Goal: Find specific page/section: Find specific page/section

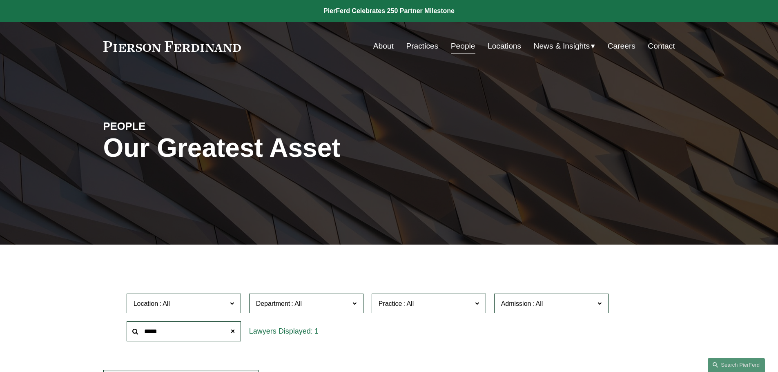
drag, startPoint x: 467, startPoint y: 46, endPoint x: 462, endPoint y: 56, distance: 11.2
click at [210, 46] on link "People" at bounding box center [463, 46] width 25 height 16
click at [161, 331] on input "text" at bounding box center [184, 332] width 114 height 20
type input "****"
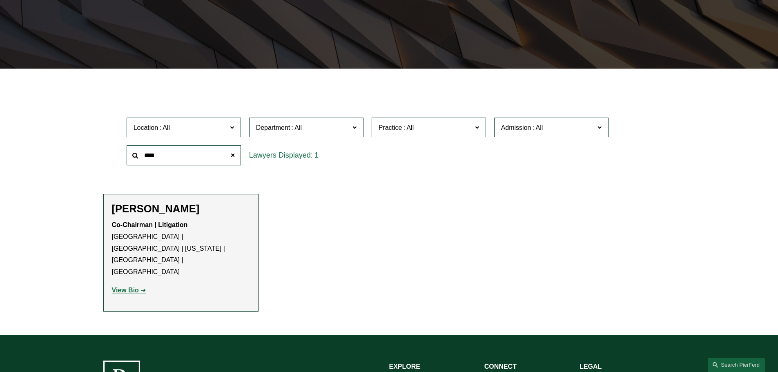
scroll to position [204, 0]
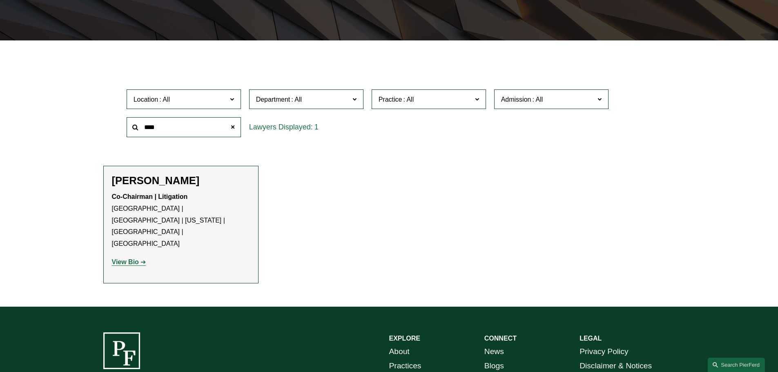
click at [154, 183] on h2 "[PERSON_NAME]" at bounding box center [181, 180] width 138 height 13
click at [143, 259] on link "View Bio" at bounding box center [129, 262] width 34 height 7
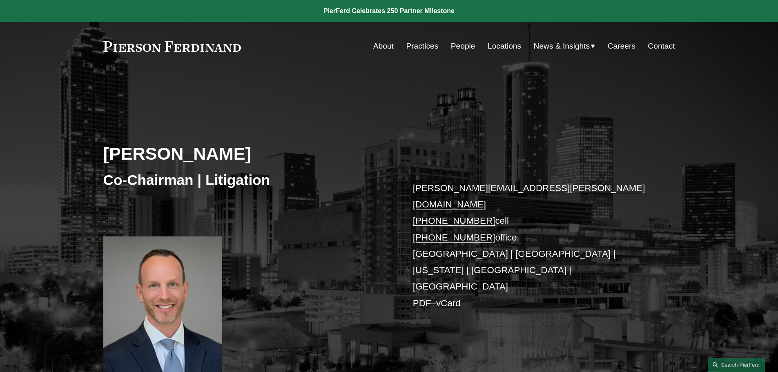
click at [155, 282] on div at bounding box center [162, 317] width 119 height 161
click at [185, 255] on div at bounding box center [162, 317] width 119 height 161
